Goal: Task Accomplishment & Management: Manage account settings

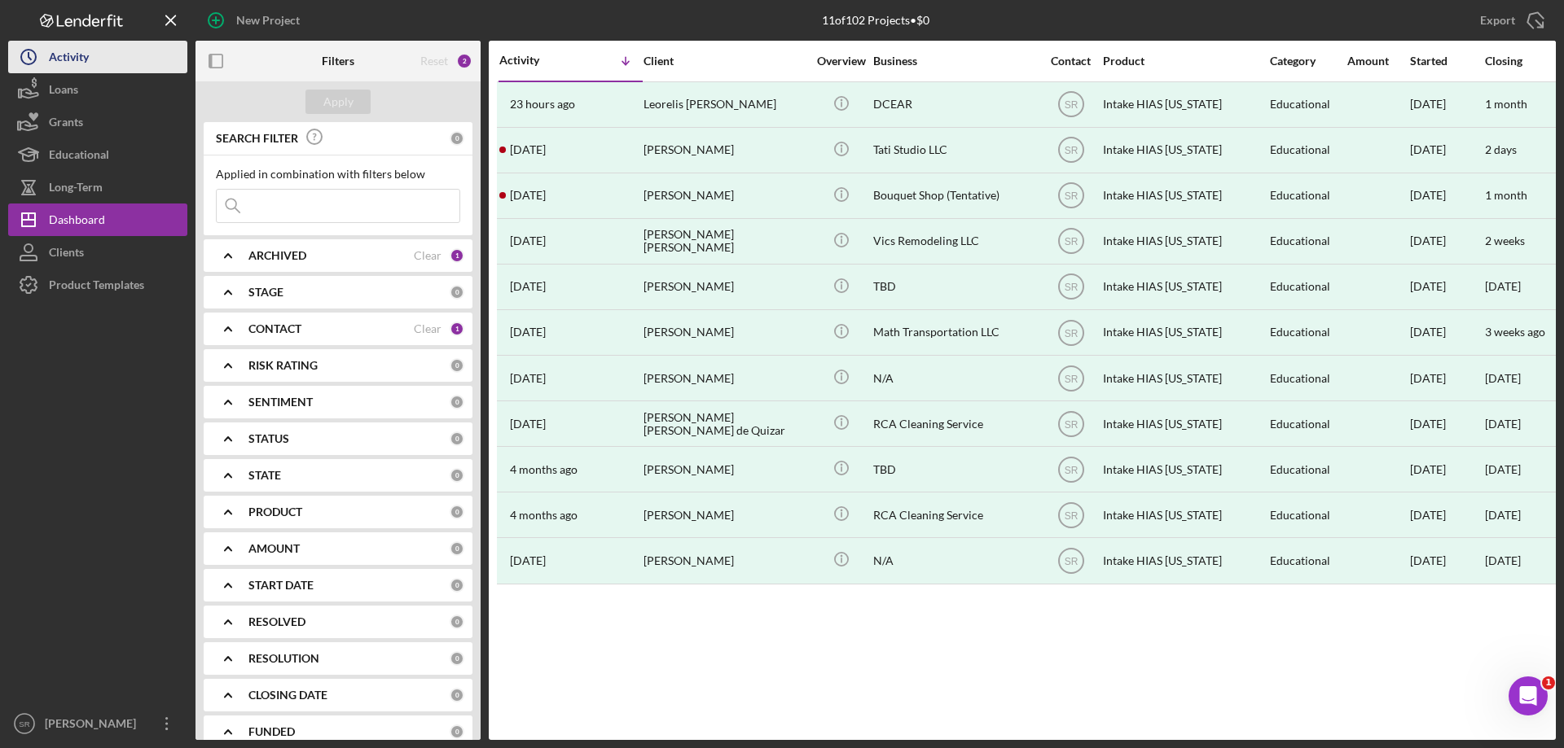
click at [75, 70] on div "Activity" at bounding box center [69, 59] width 40 height 37
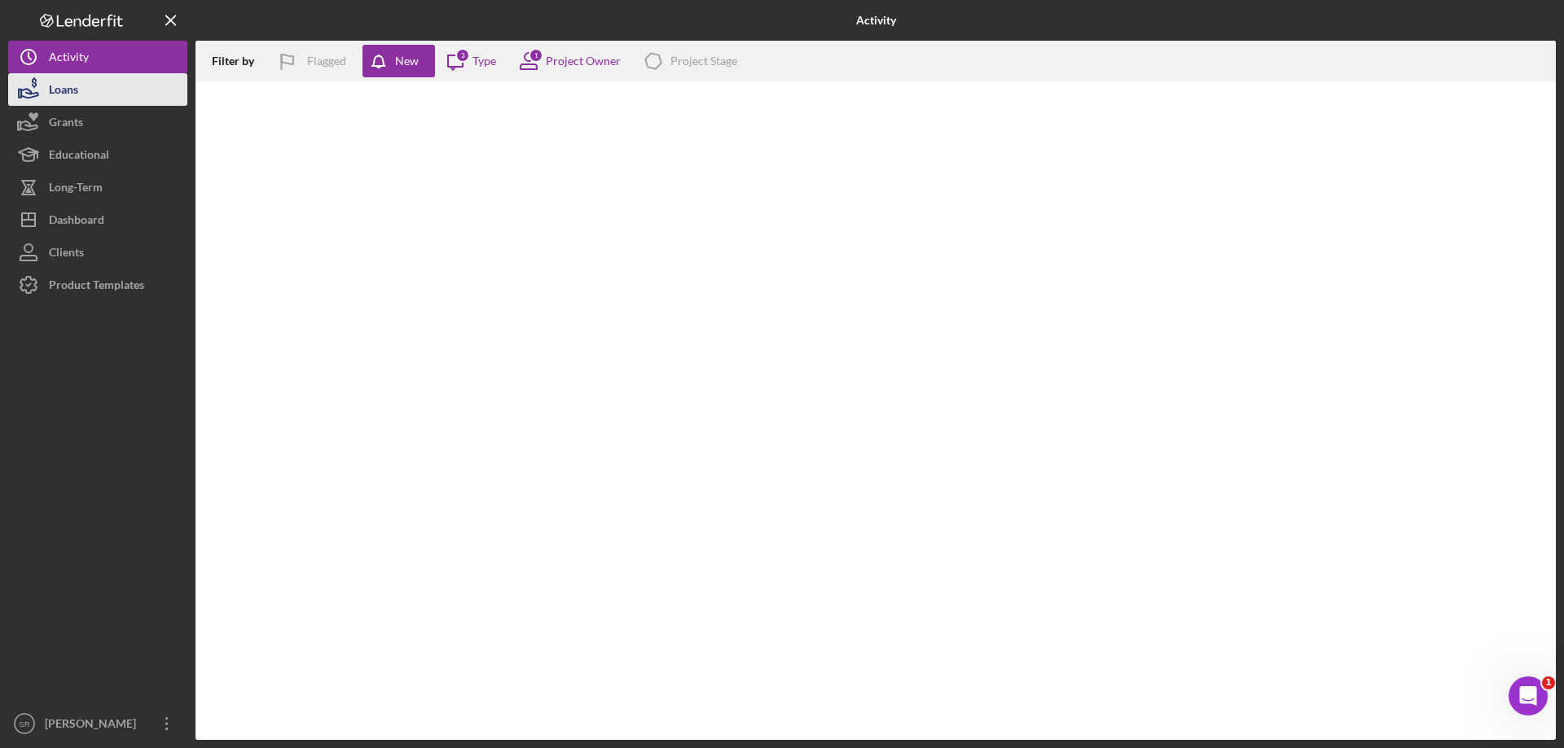
click at [86, 90] on button "Loans" at bounding box center [97, 89] width 179 height 33
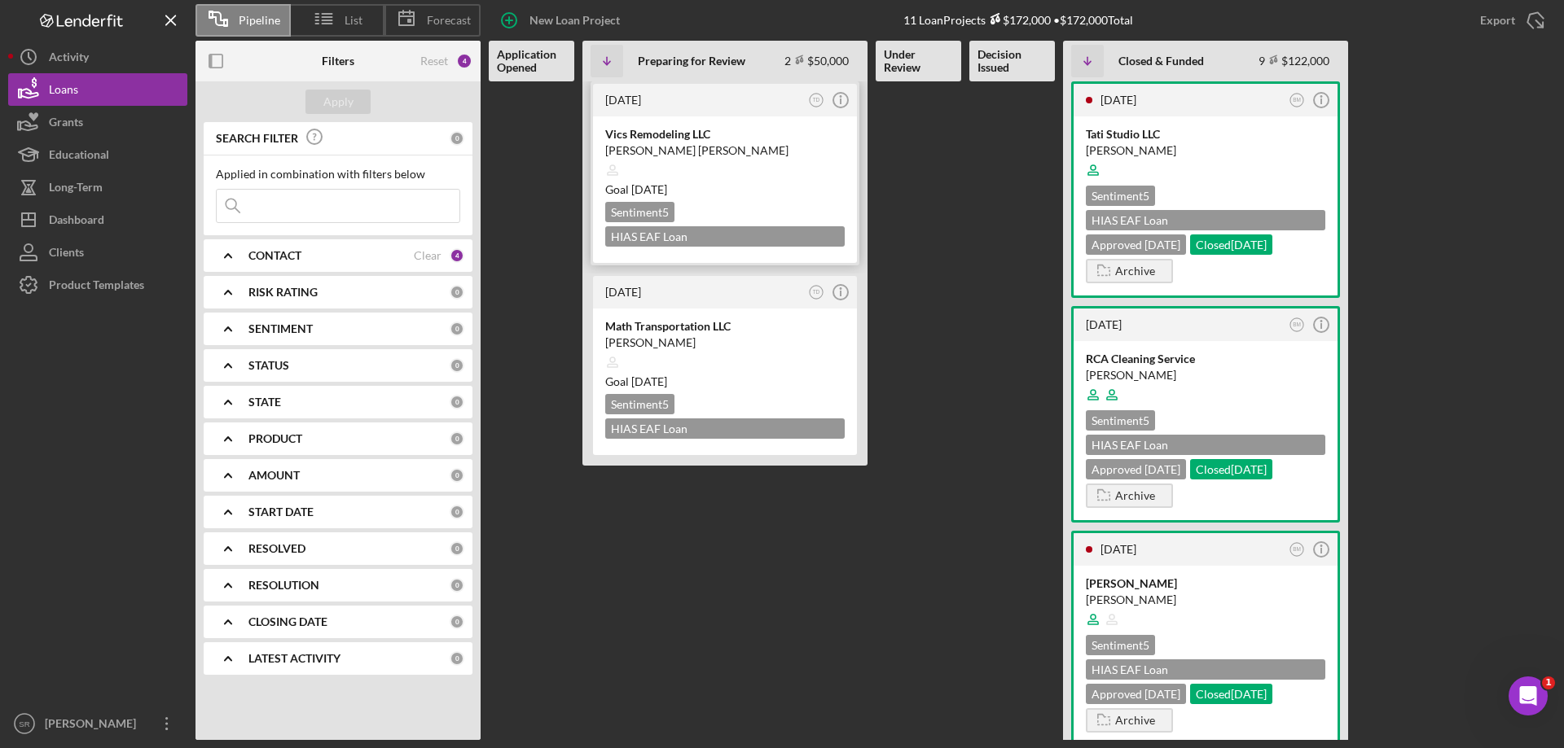
click at [783, 169] on div at bounding box center [724, 170] width 239 height 31
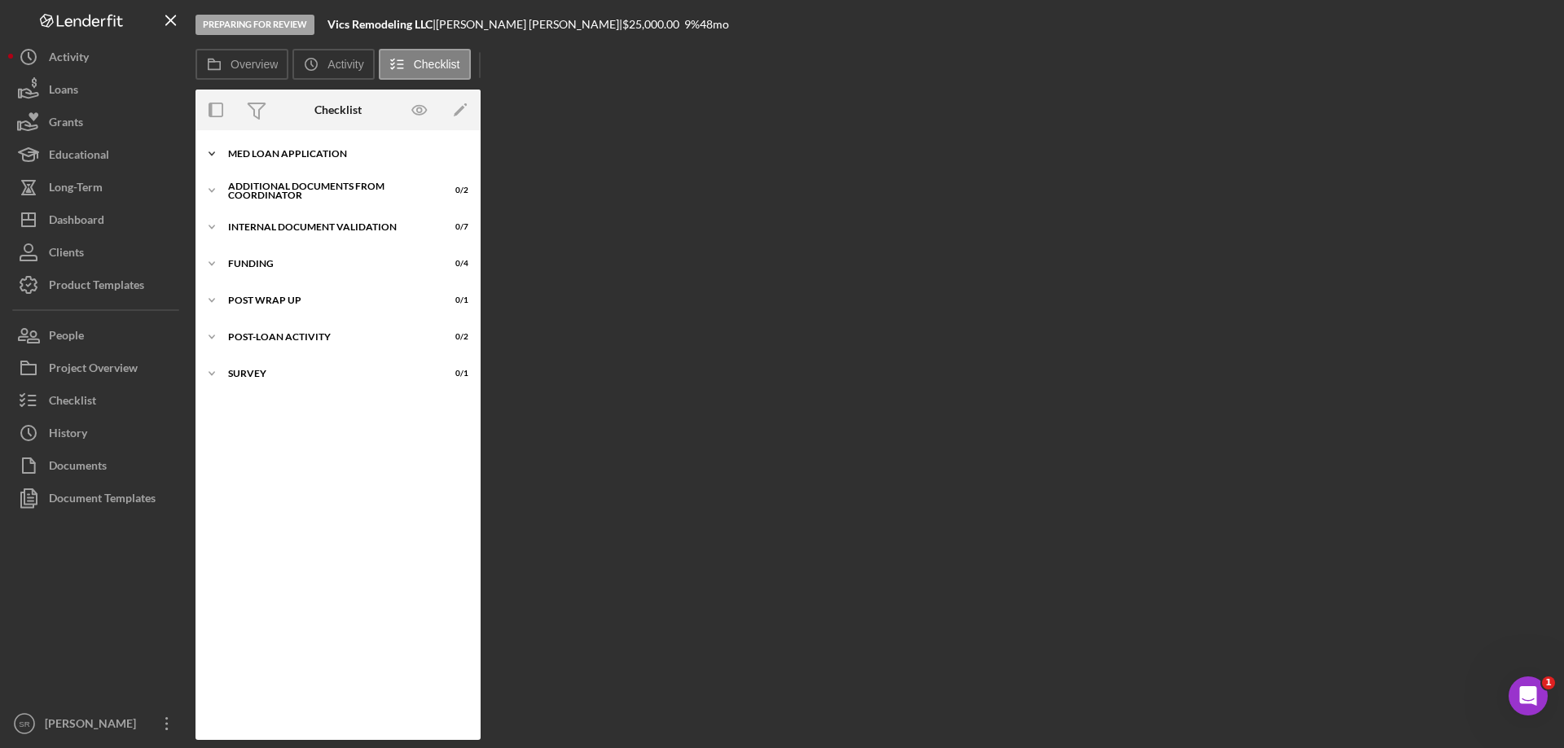
click at [212, 153] on icon "Icon/Expander" at bounding box center [211, 154] width 33 height 33
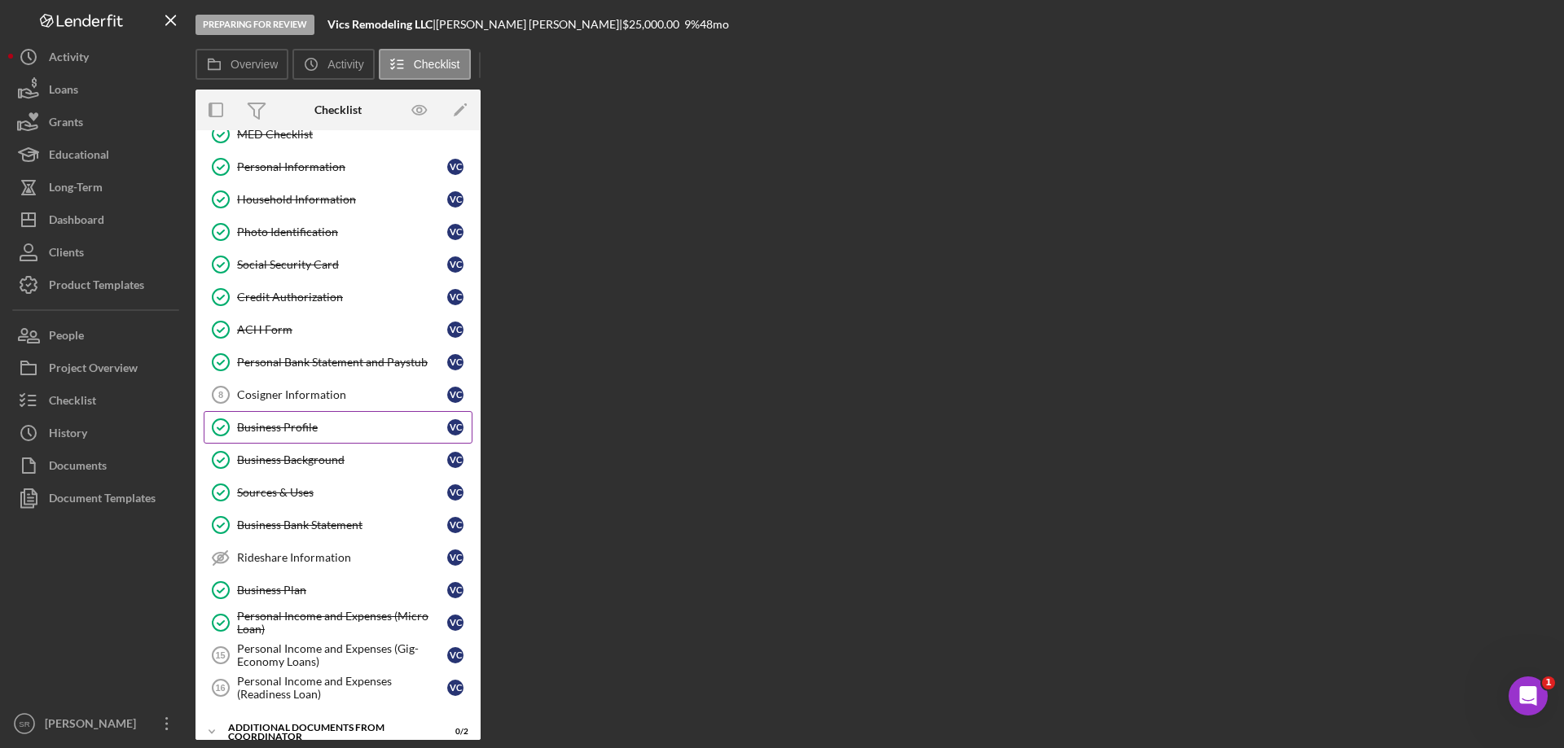
scroll to position [81, 0]
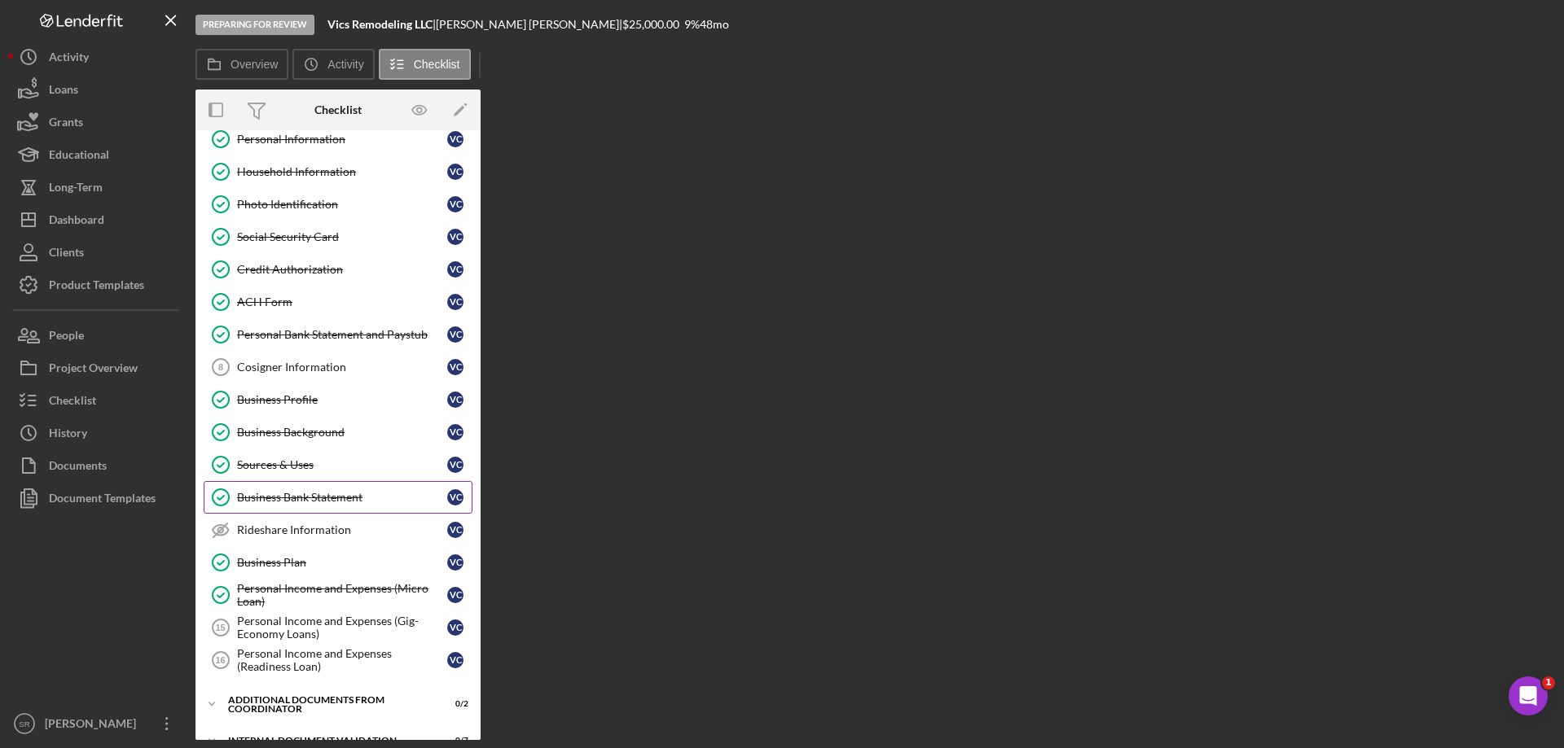
click at [380, 492] on div "Business Bank Statement" at bounding box center [342, 497] width 210 height 13
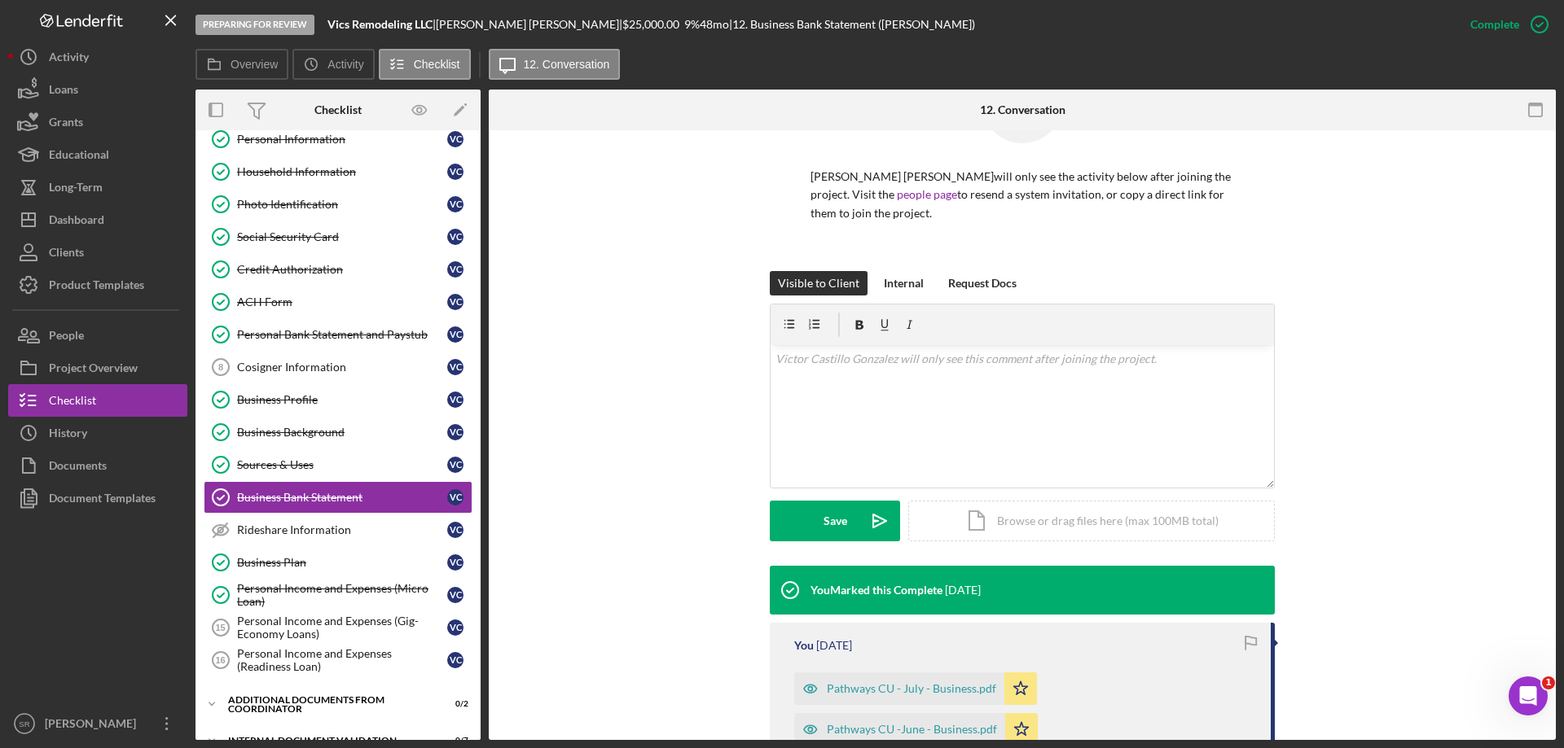
scroll to position [8, 0]
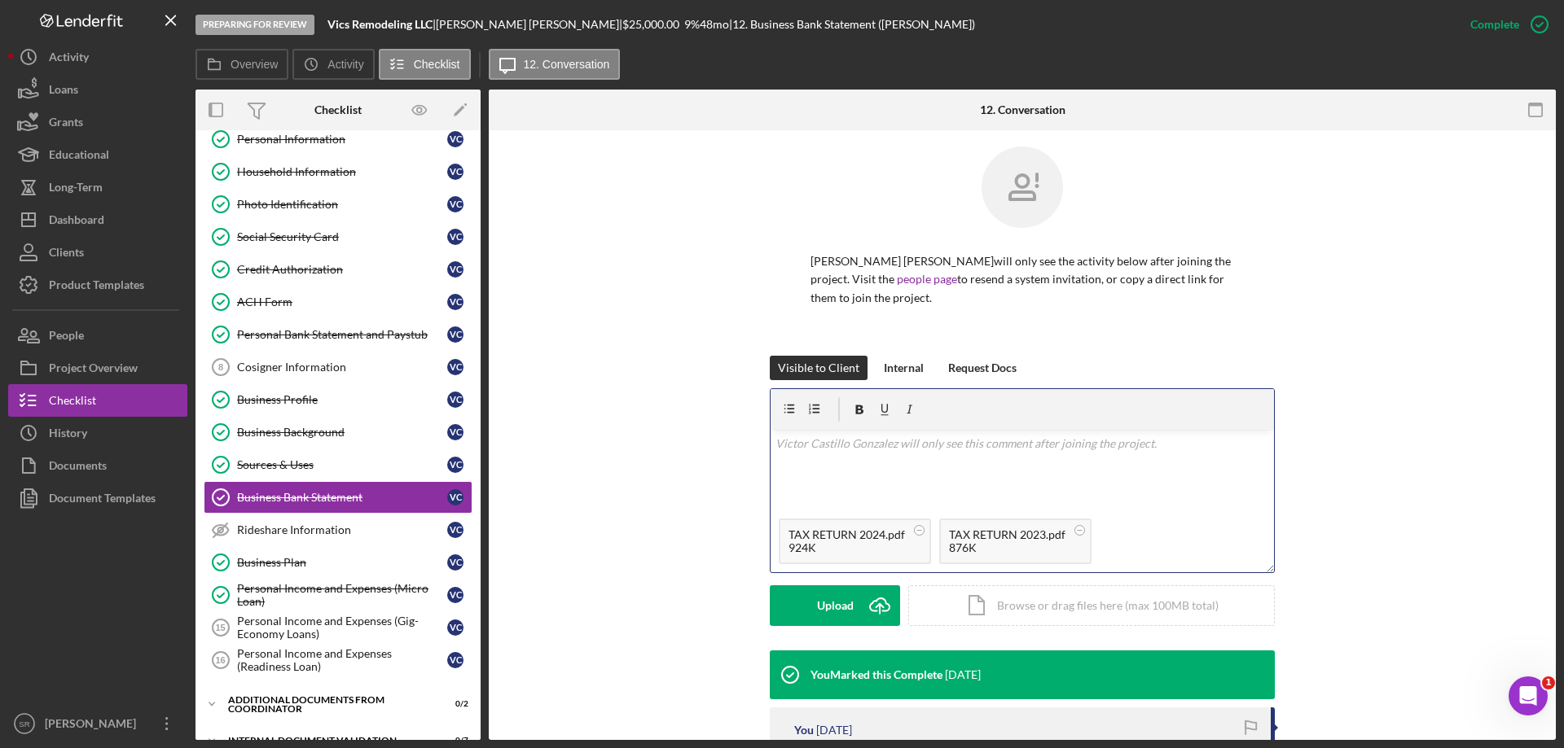
click at [991, 488] on div "v Color teal Color pink Remove color Add row above Add row below Add column bef…" at bounding box center [1021, 470] width 503 height 81
click at [851, 604] on button "Save Icon/icon-invite-send" at bounding box center [835, 606] width 130 height 41
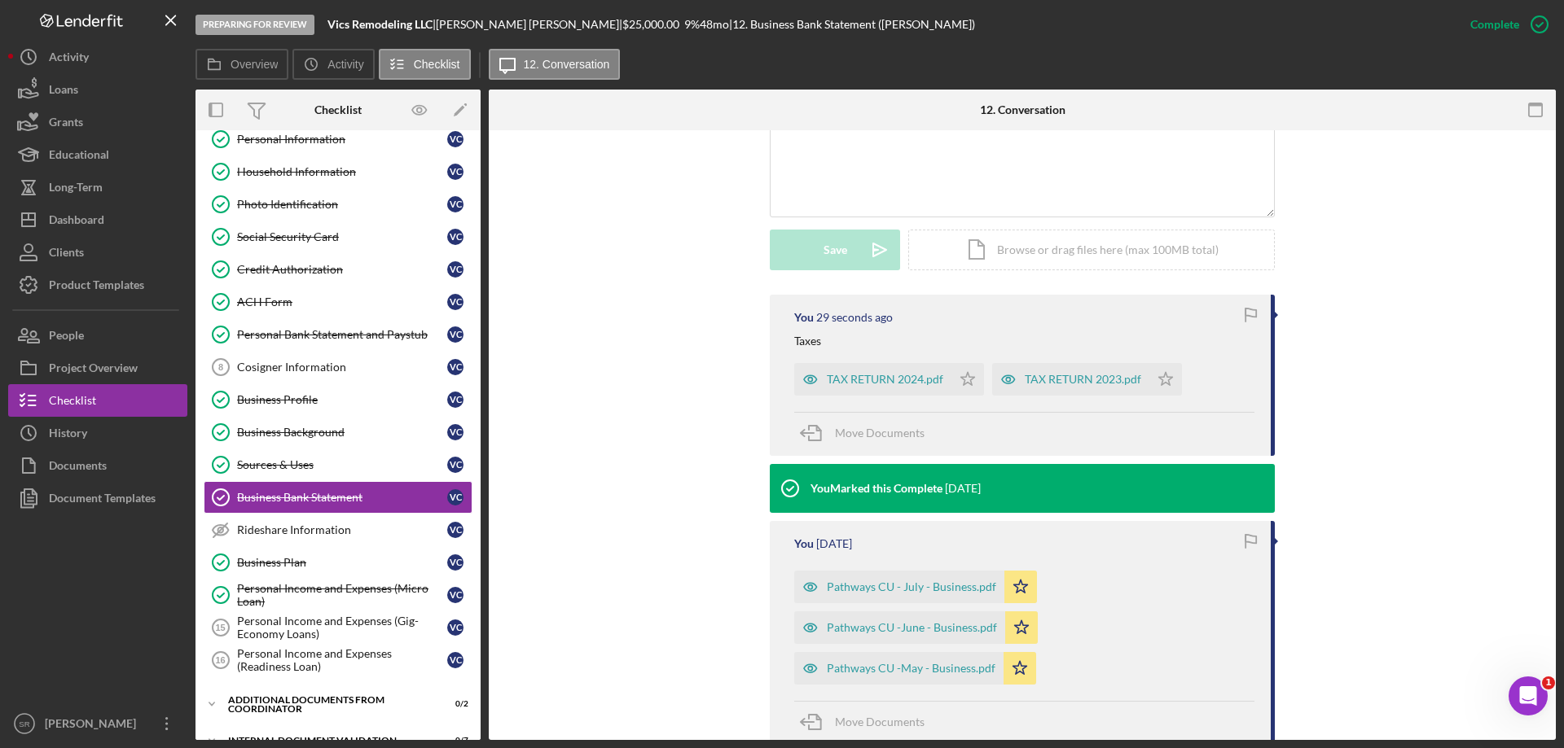
scroll to position [334, 0]
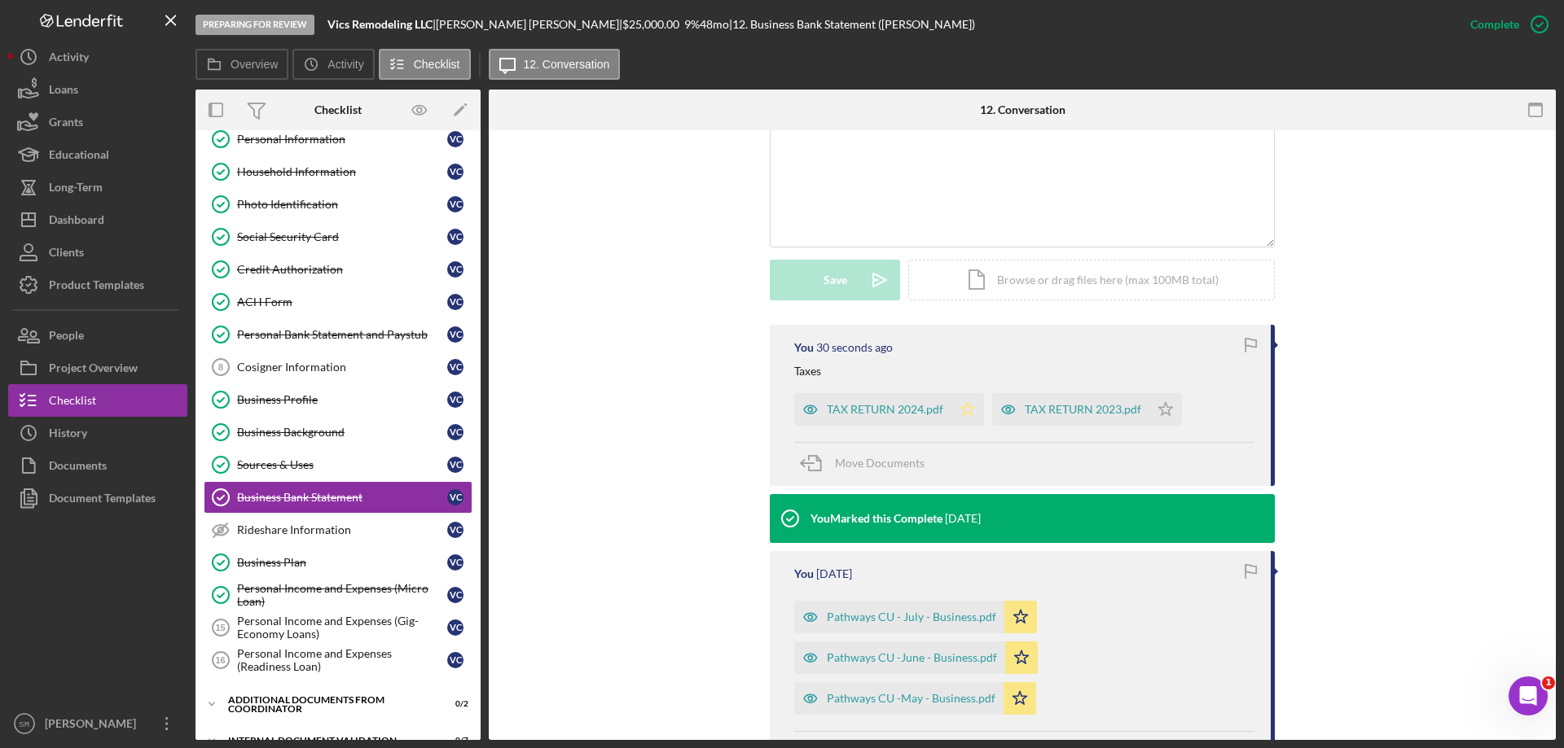
click at [959, 411] on icon "Icon/Star" at bounding box center [967, 409] width 33 height 33
click at [1163, 408] on icon "Icon/Star" at bounding box center [1165, 409] width 33 height 33
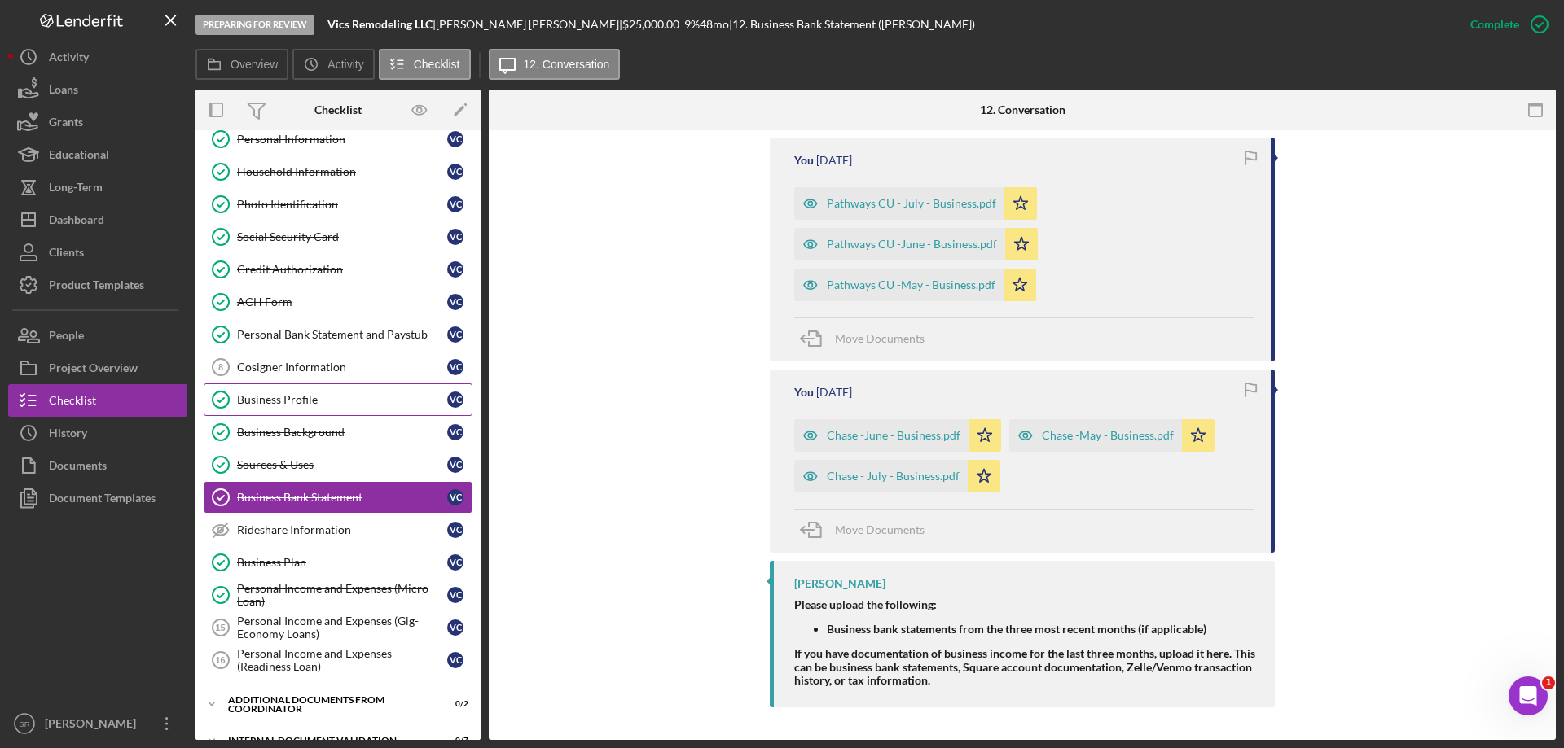
scroll to position [0, 0]
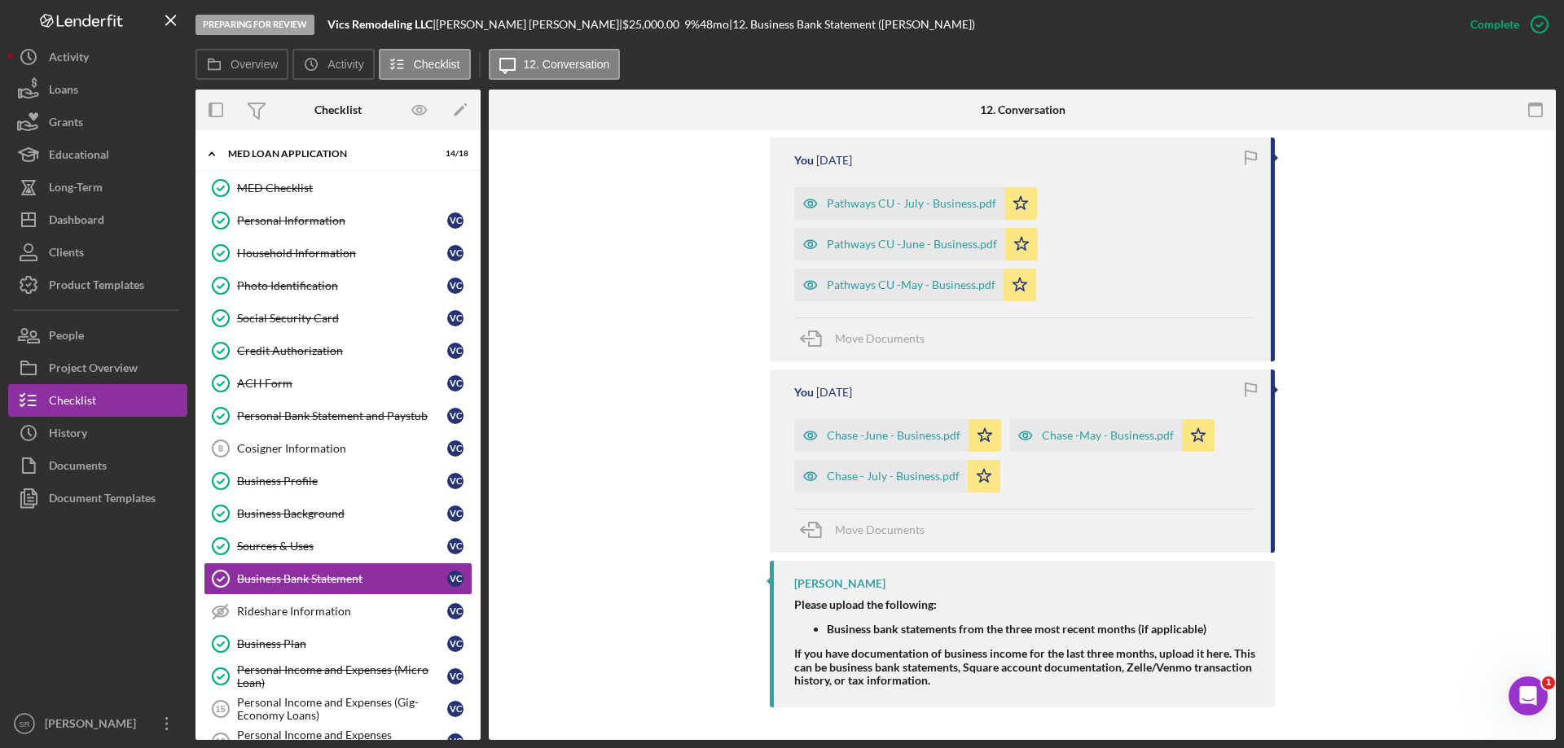
click at [1382, 365] on div "You 41 seconds ago Taxes TAX RETURN 2024.pdf Icon/Star TAX RETURN 2023.pdf Icon…" at bounding box center [1022, 313] width 1018 height 805
click at [1450, 437] on div "You 44 seconds ago Taxes TAX RETURN 2024.pdf Icon/Star TAX RETURN 2023.pdf Icon…" at bounding box center [1022, 313] width 1018 height 805
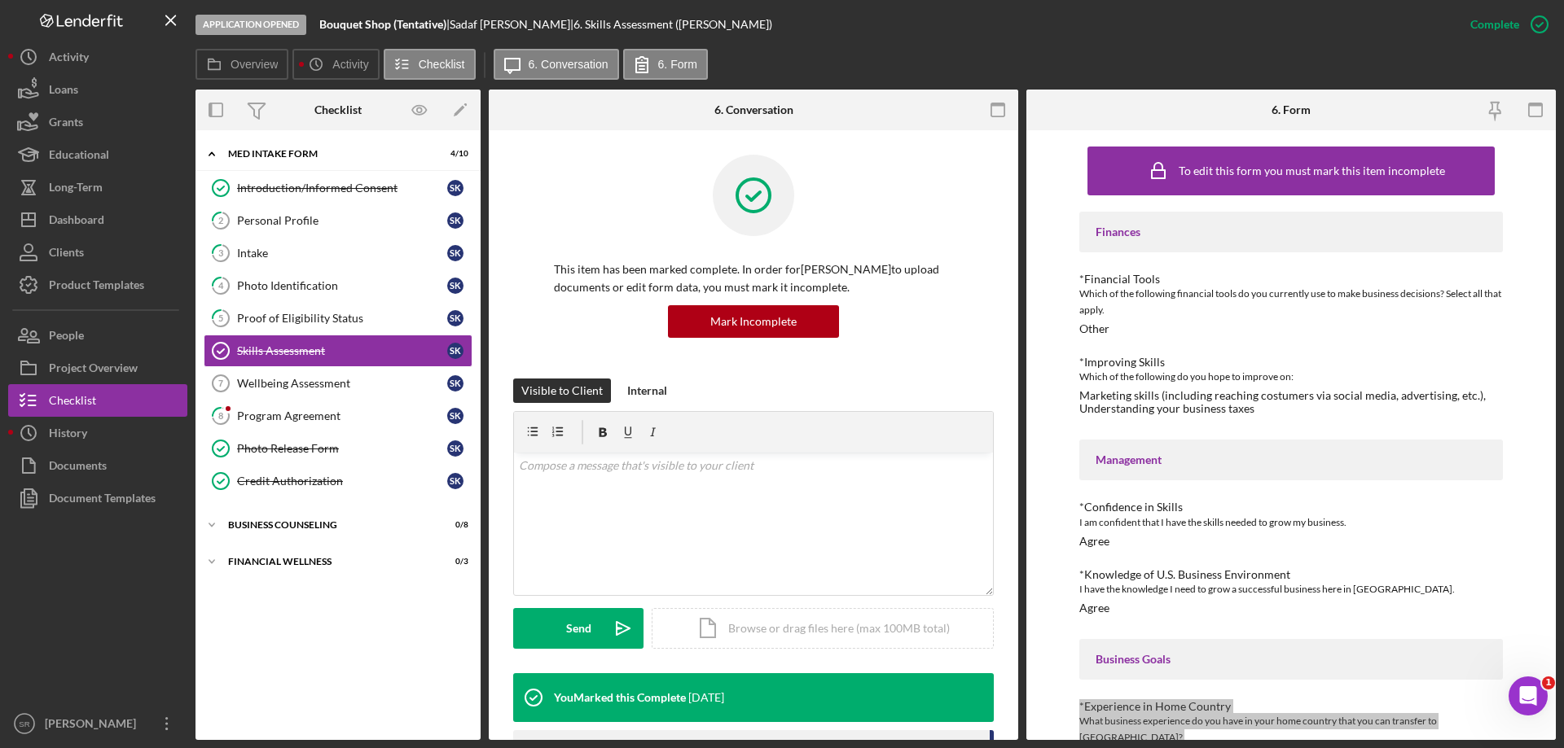
scroll to position [382, 0]
